Goal: Transaction & Acquisition: Purchase product/service

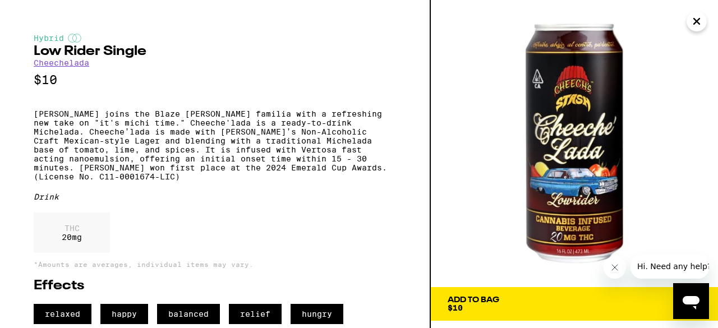
scroll to position [20, 0]
click at [703, 31] on img at bounding box center [574, 143] width 287 height 287
click at [693, 25] on icon "Close" at bounding box center [696, 21] width 13 height 17
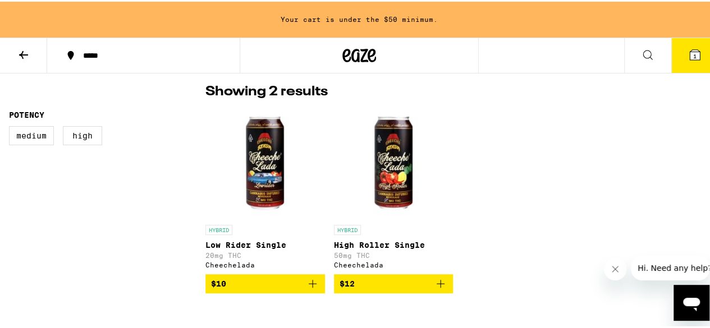
click at [647, 67] on button at bounding box center [647, 53] width 47 height 35
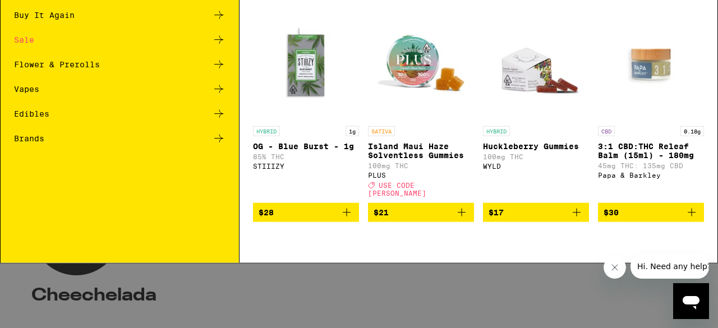
click at [135, 28] on div "Search for Products" at bounding box center [359, 19] width 717 height 36
click at [104, 20] on input "Search for Products" at bounding box center [357, 18] width 650 height 10
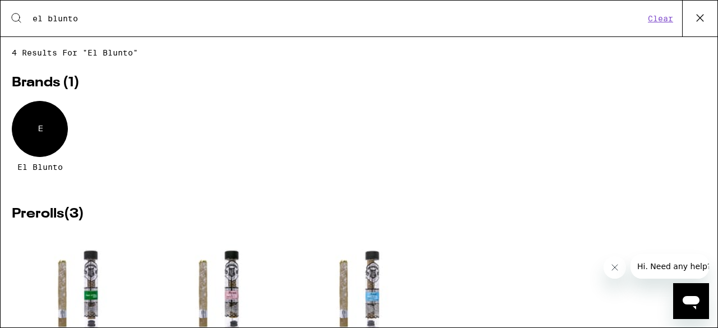
type input "el blunto"
click at [53, 116] on div "E" at bounding box center [40, 129] width 56 height 56
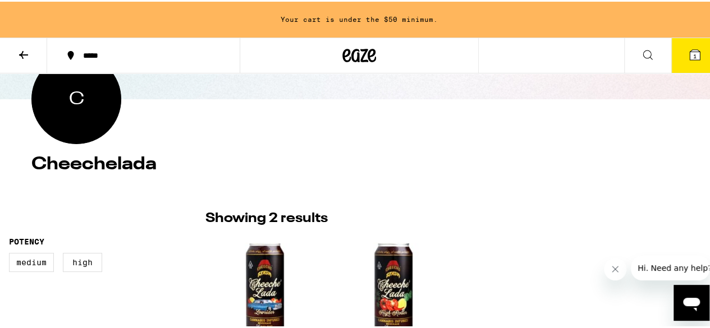
scroll to position [135, 0]
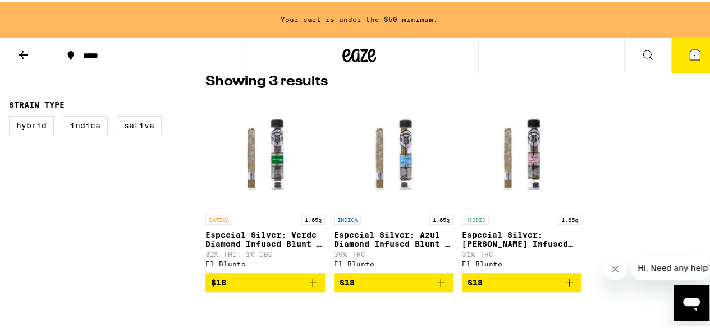
scroll to position [269, 0]
